Goal: Information Seeking & Learning: Learn about a topic

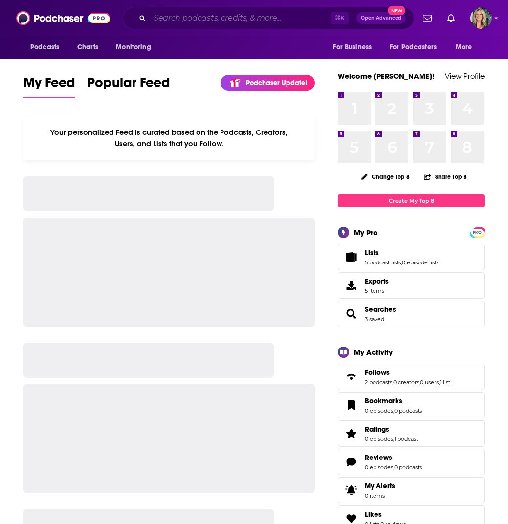
click at [175, 17] on input "Search podcasts, credits, & more..." at bounding box center [240, 18] width 181 height 16
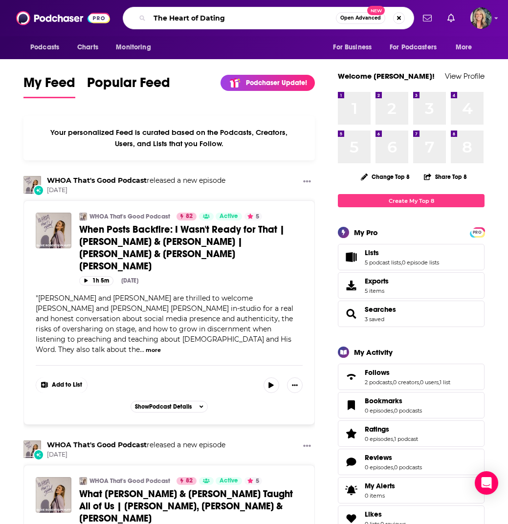
type input "The Heart of Dating"
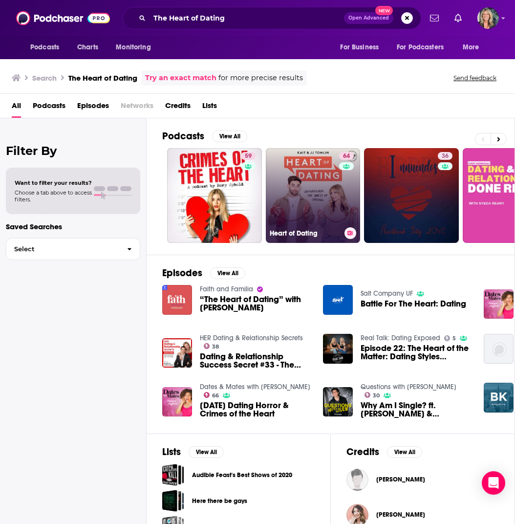
click at [319, 192] on link "64 Heart of Dating" at bounding box center [313, 195] width 95 height 95
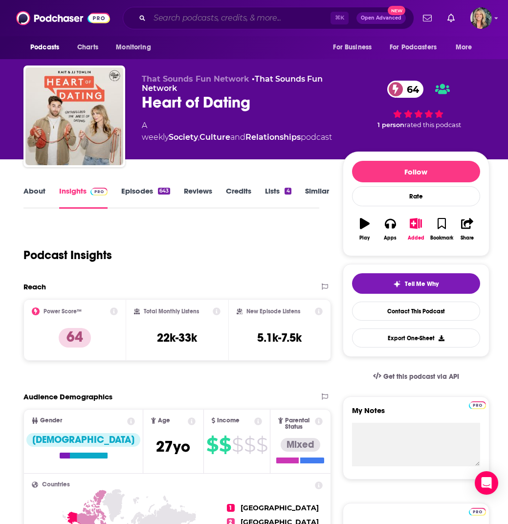
click at [185, 17] on input "Search podcasts, credits, & more..." at bounding box center [240, 18] width 181 height 16
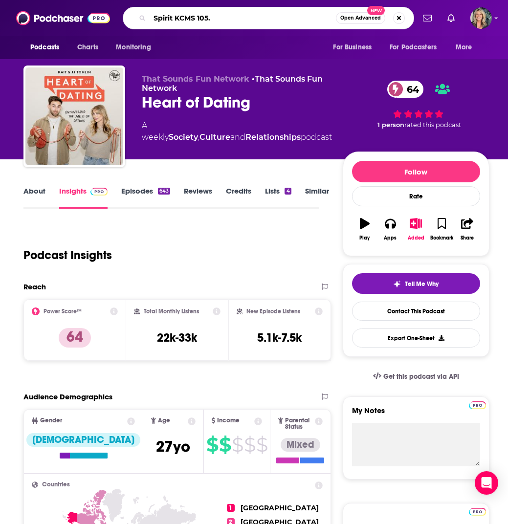
type input "Spirit KCMS 105.3"
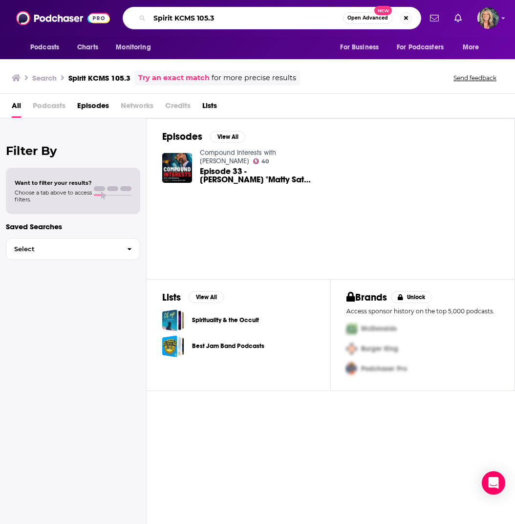
drag, startPoint x: 220, startPoint y: 17, endPoint x: 132, endPoint y: 17, distance: 88.5
click at [132, 17] on div "Spirit KCMS 105.3 Open Advanced New" at bounding box center [272, 18] width 299 height 22
type input "3 in 30"
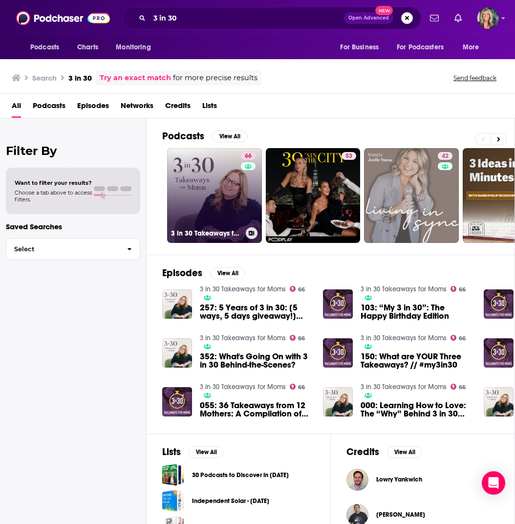
click at [226, 187] on link "66 3 in 30 Takeaways for Moms" at bounding box center [214, 195] width 95 height 95
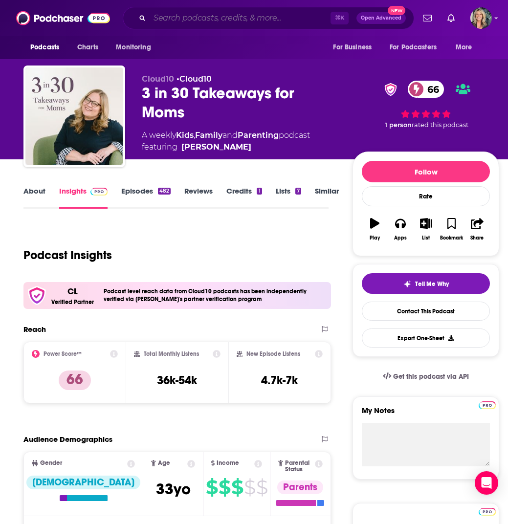
click at [186, 13] on input "Search podcasts, credits, & more..." at bounding box center [240, 18] width 181 height 16
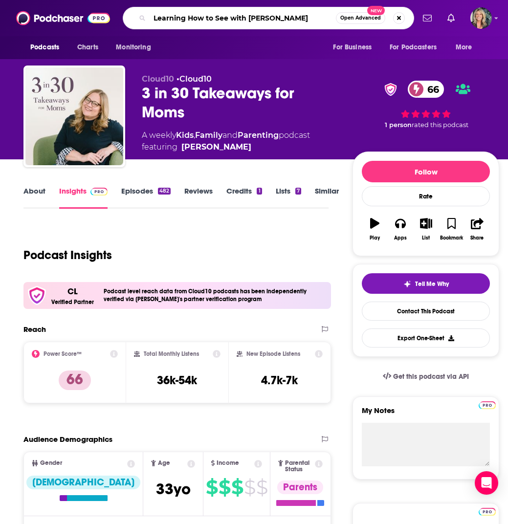
type input "Learning How to See with [PERSON_NAME]"
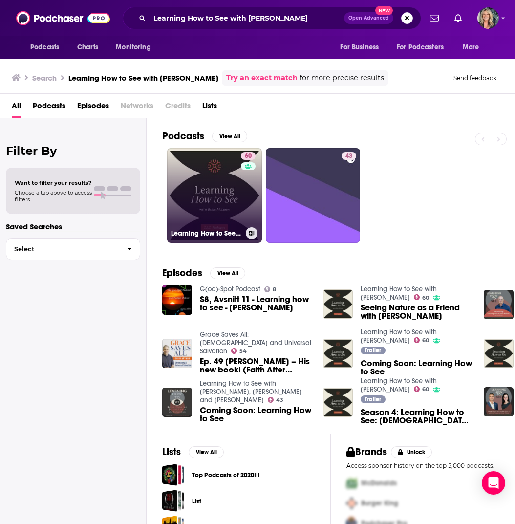
click at [224, 183] on link "60 Learning How to See with [PERSON_NAME]" at bounding box center [214, 195] width 95 height 95
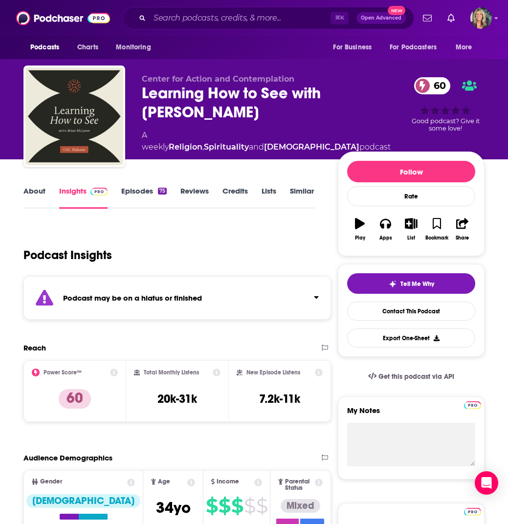
click at [331, 68] on div "Center for Action and Contemplation Learning How to See with [PERSON_NAME] 60 A…" at bounding box center [253, 119] width 461 height 106
